Goal: Task Accomplishment & Management: Manage account settings

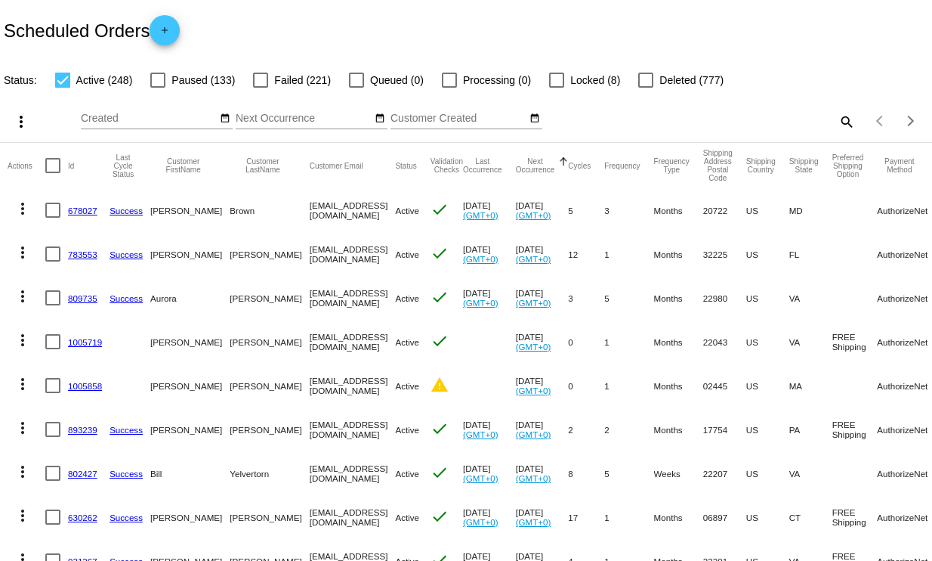
click at [837, 122] on mat-icon "search" at bounding box center [846, 121] width 18 height 23
click at [744, 122] on input "Search" at bounding box center [739, 119] width 232 height 12
type input "[PERSON_NAME]"
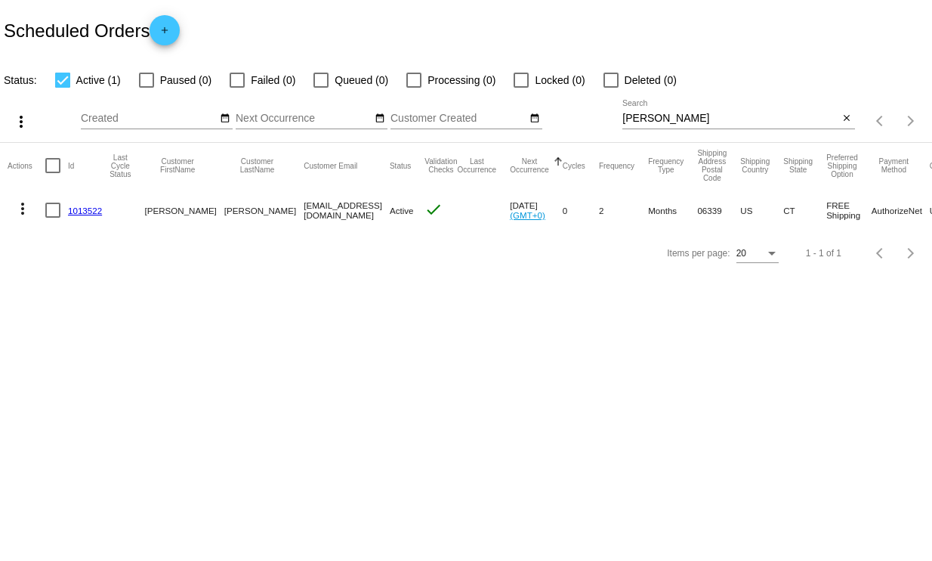
click at [85, 214] on link "1013522" at bounding box center [85, 210] width 34 height 10
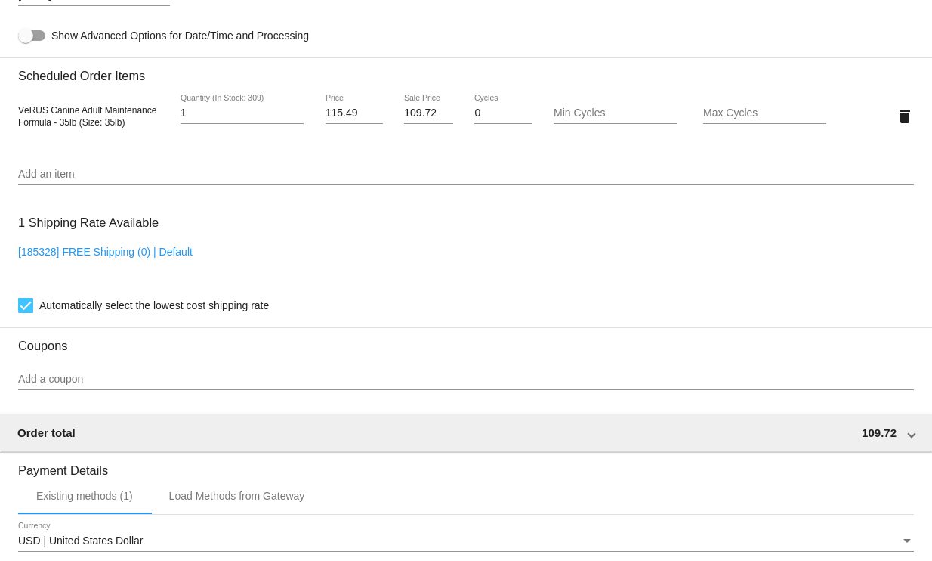
scroll to position [863, 0]
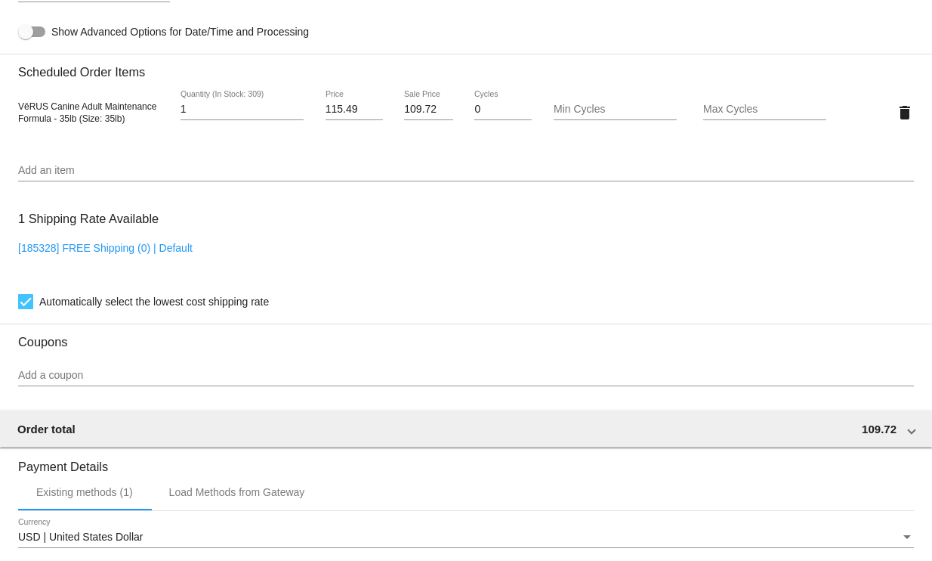
click at [110, 382] on input "Add a coupon" at bounding box center [466, 375] width 896 height 12
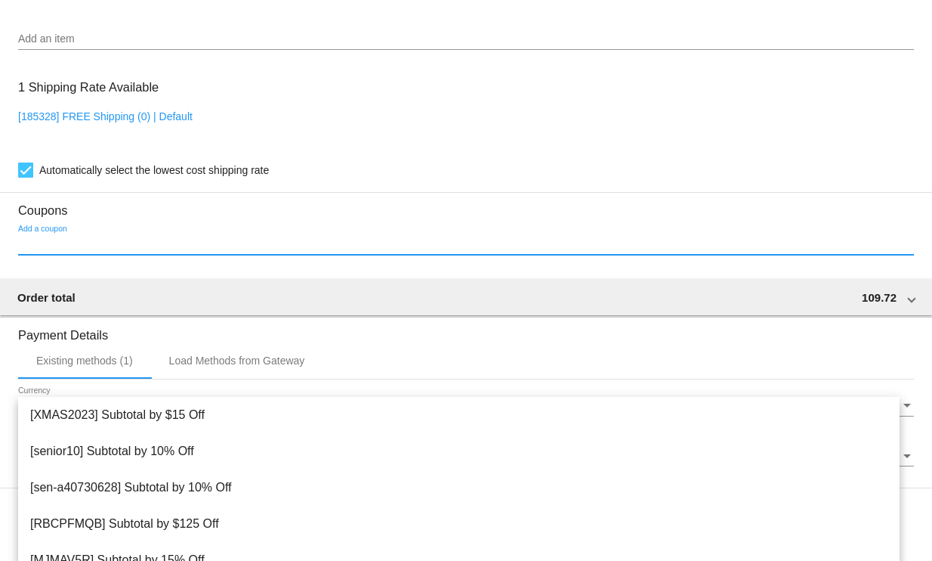
scroll to position [995, 0]
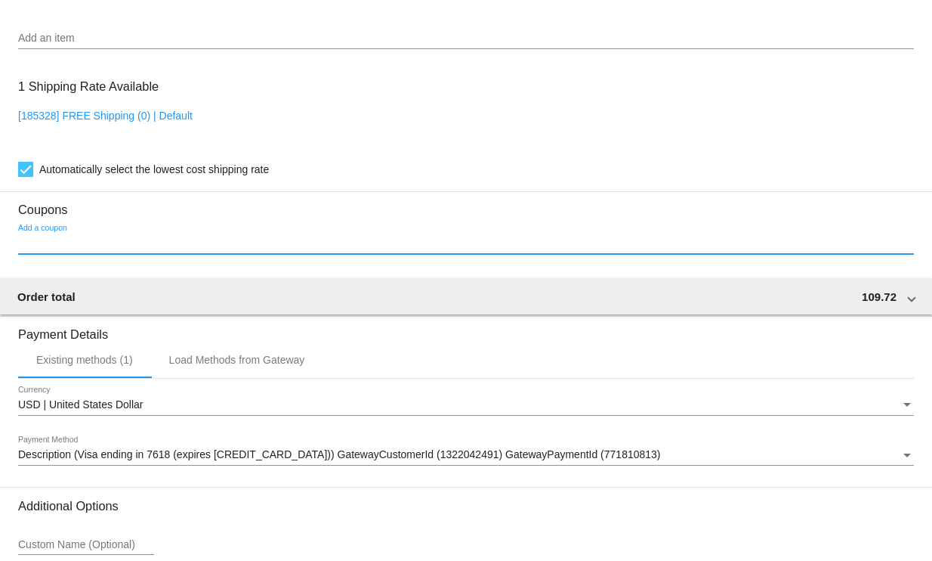
click at [88, 249] on input "Add a coupon" at bounding box center [466, 243] width 896 height 12
click at [667, 249] on input "Add a coupon" at bounding box center [466, 243] width 896 height 12
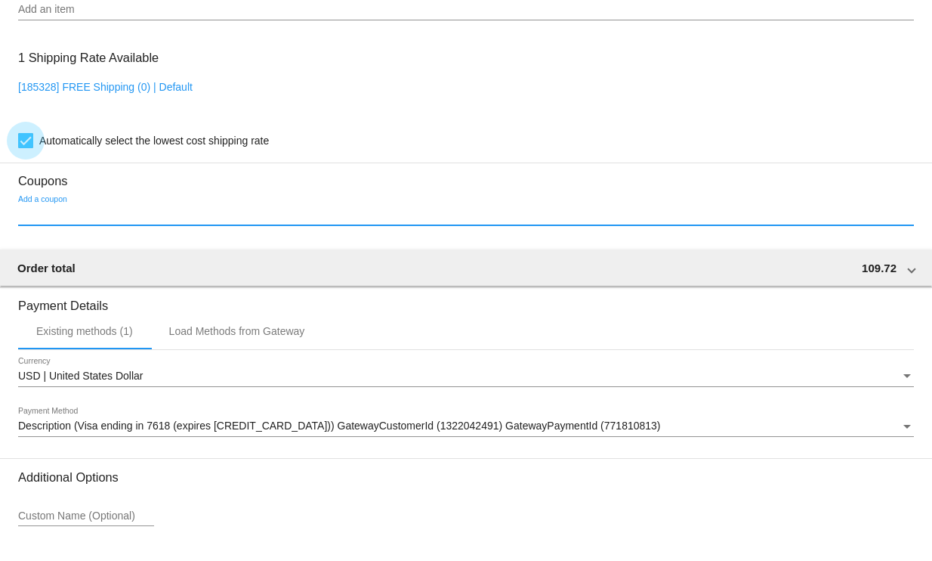
scroll to position [1025, 0]
click at [44, 219] on input "Add a coupon" at bounding box center [466, 213] width 896 height 12
type input "f"
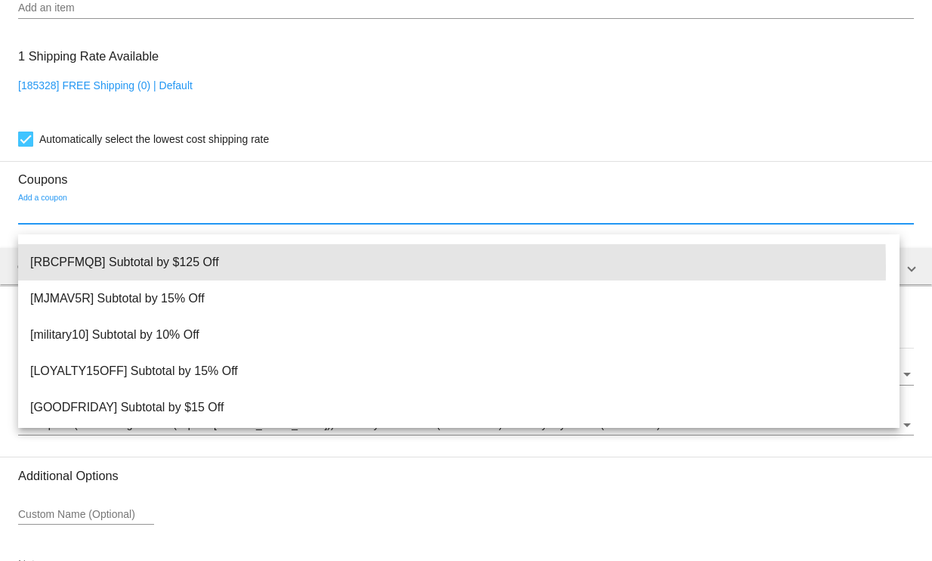
scroll to position [168, 0]
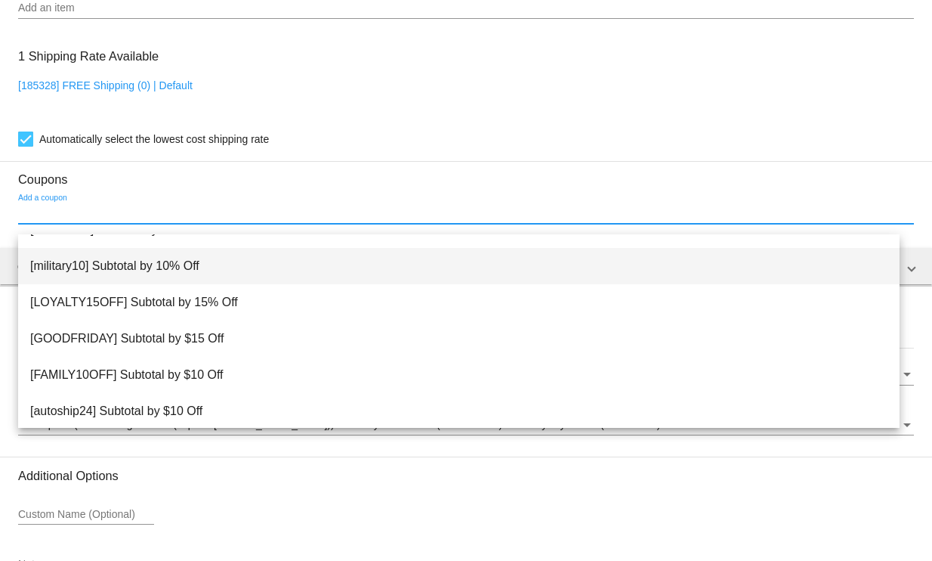
click at [151, 259] on span "[military10] Subtotal by 10% Off" at bounding box center [458, 266] width 857 height 36
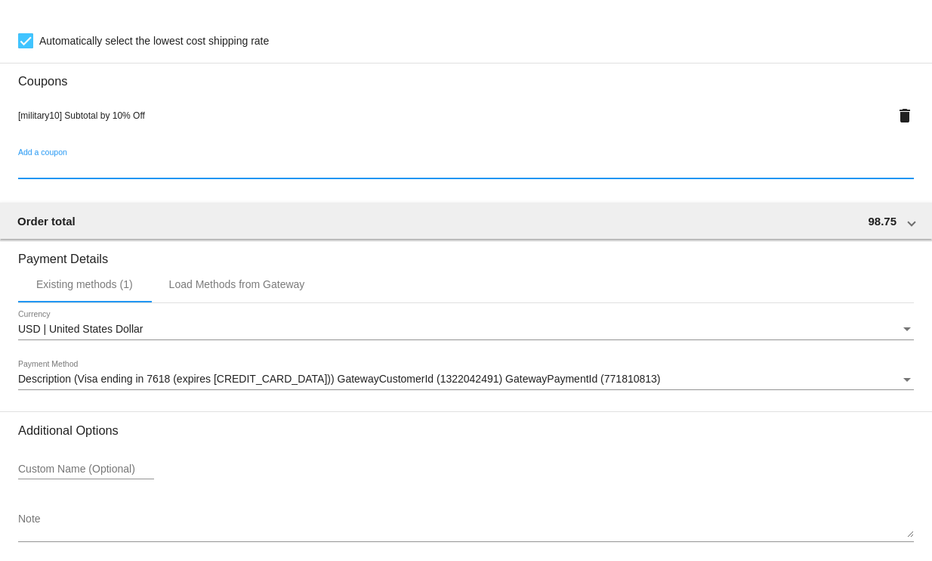
scroll to position [1200, 0]
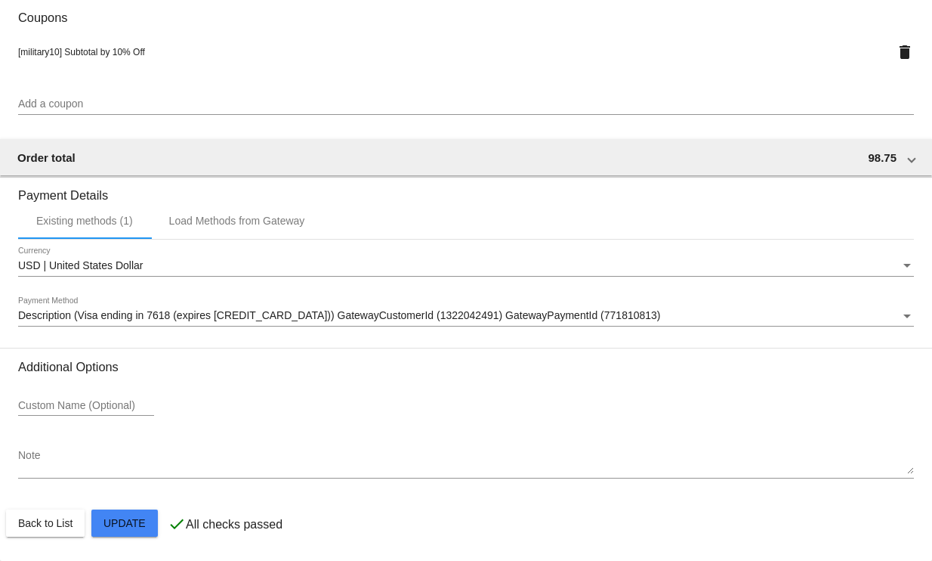
click at [443, 435] on div "Additional Options Custom Name (Optional) Note" at bounding box center [466, 425] width 896 height 131
